Goal: Understand process/instructions

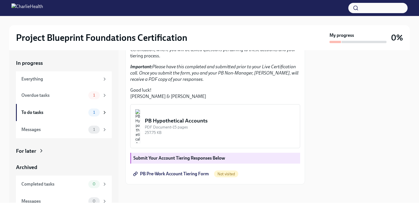
scroll to position [146, 0]
click at [205, 122] on div "PB Hypothetical Accounts" at bounding box center [220, 120] width 151 height 7
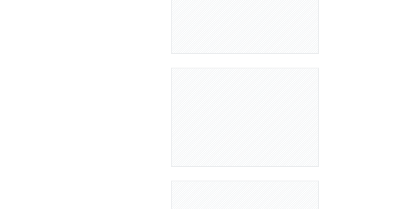
scroll to position [12, 0]
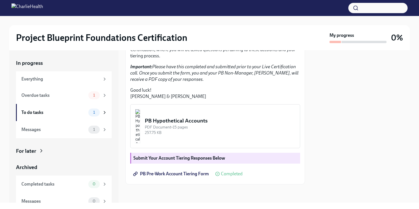
scroll to position [146, 0]
click at [140, 126] on img "button" at bounding box center [137, 126] width 5 height 34
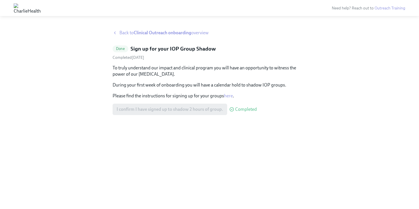
click at [144, 33] on strong "Clinical Outreach onboarding" at bounding box center [163, 32] width 58 height 5
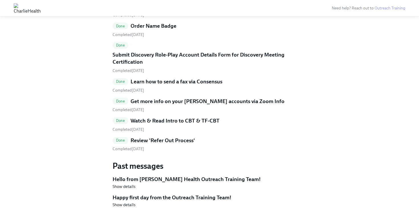
scroll to position [808, 0]
